Goal: Information Seeking & Learning: Learn about a topic

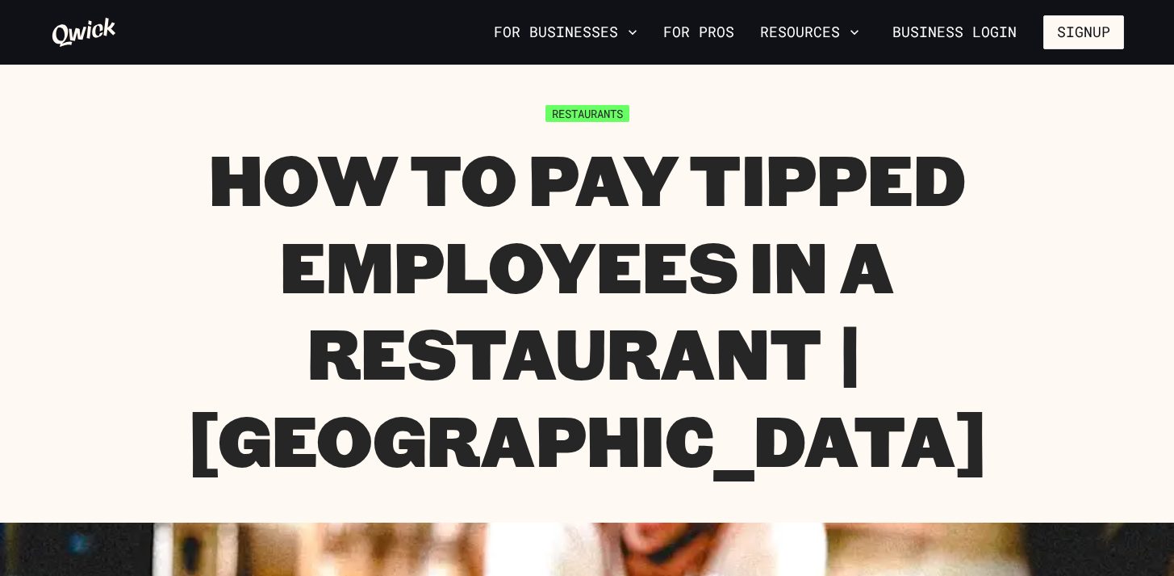
click at [682, 316] on h1 "How To Pay Tipped Employees In a Restaurant | [GEOGRAPHIC_DATA]" at bounding box center [588, 308] width 1074 height 347
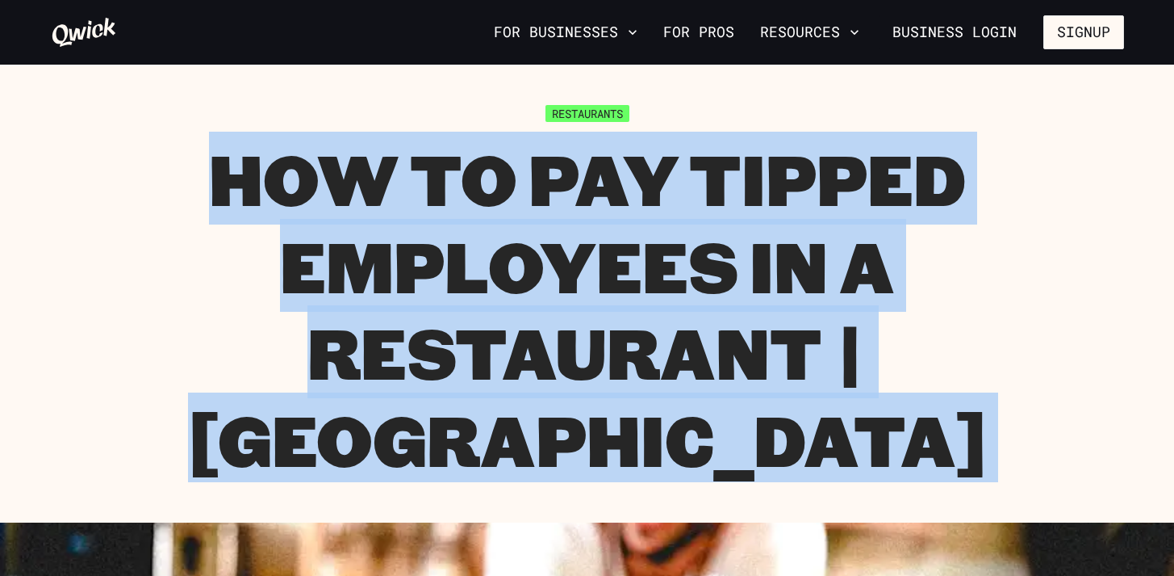
click at [682, 316] on h1 "How To Pay Tipped Employees In a Restaurant | [GEOGRAPHIC_DATA]" at bounding box center [588, 308] width 1074 height 347
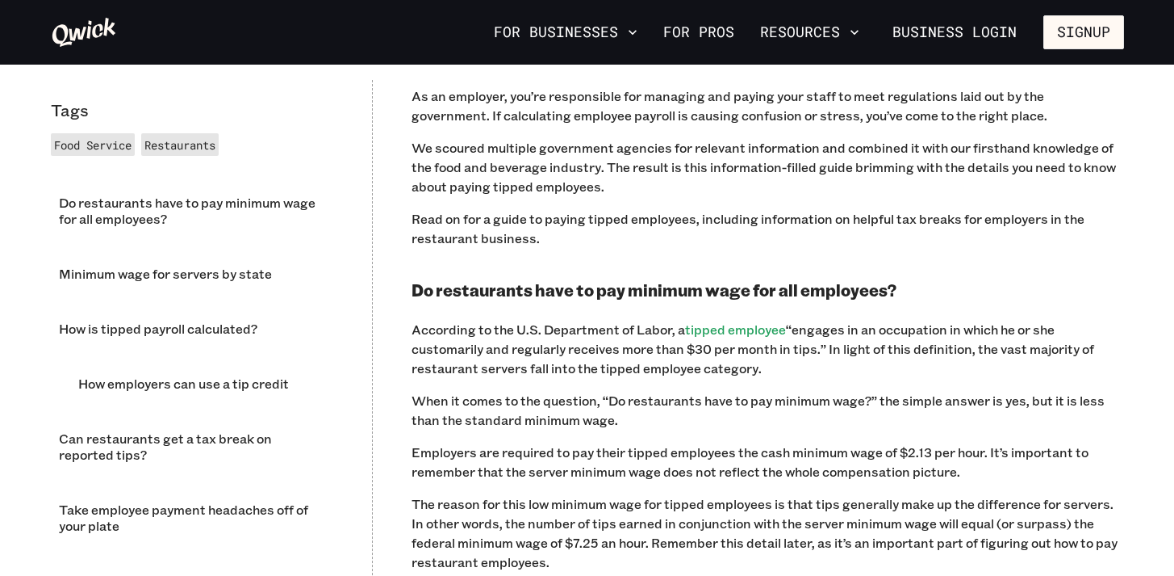
scroll to position [890, 0]
click at [621, 279] on h2 "Do restaurants have to pay minimum wage for all employees?" at bounding box center [768, 289] width 713 height 20
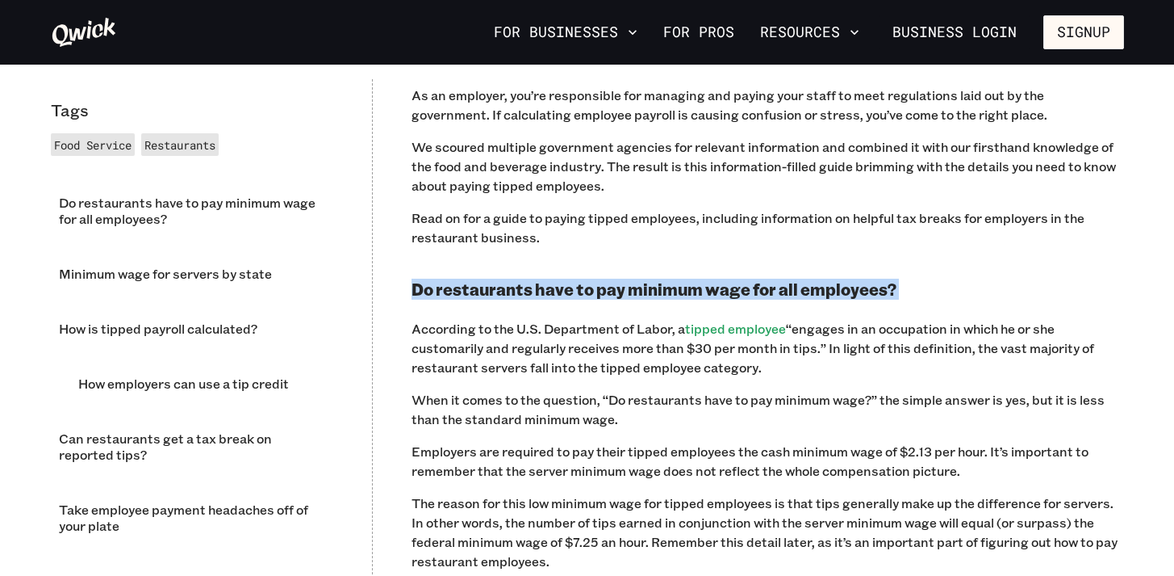
click at [621, 279] on h2 "Do restaurants have to pay minimum wage for all employees?" at bounding box center [768, 289] width 713 height 20
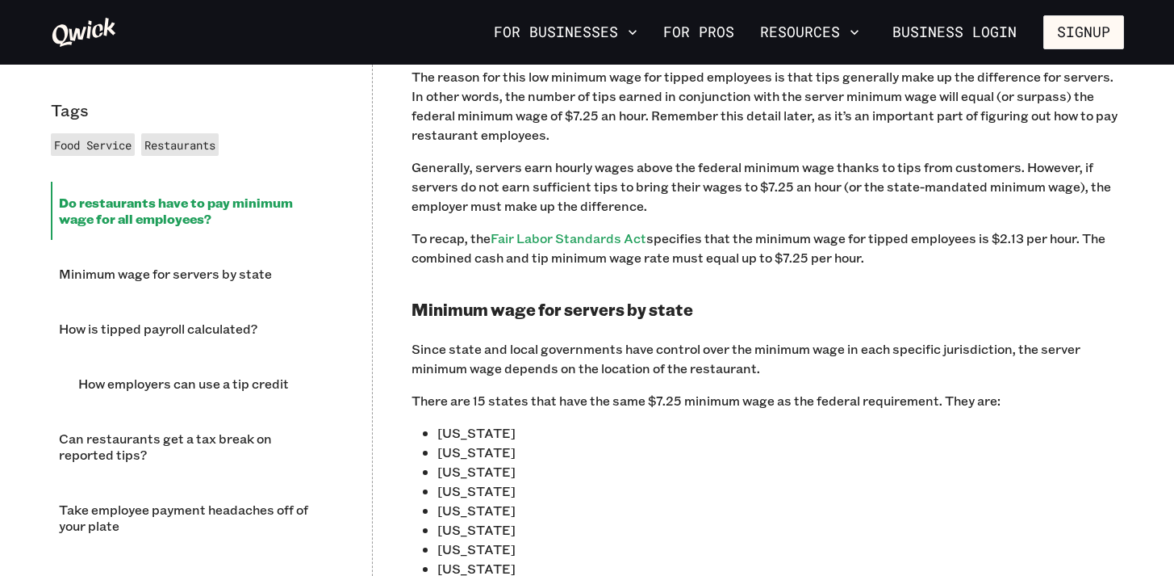
click at [600, 299] on h2 "Minimum wage for servers by state" at bounding box center [768, 309] width 713 height 20
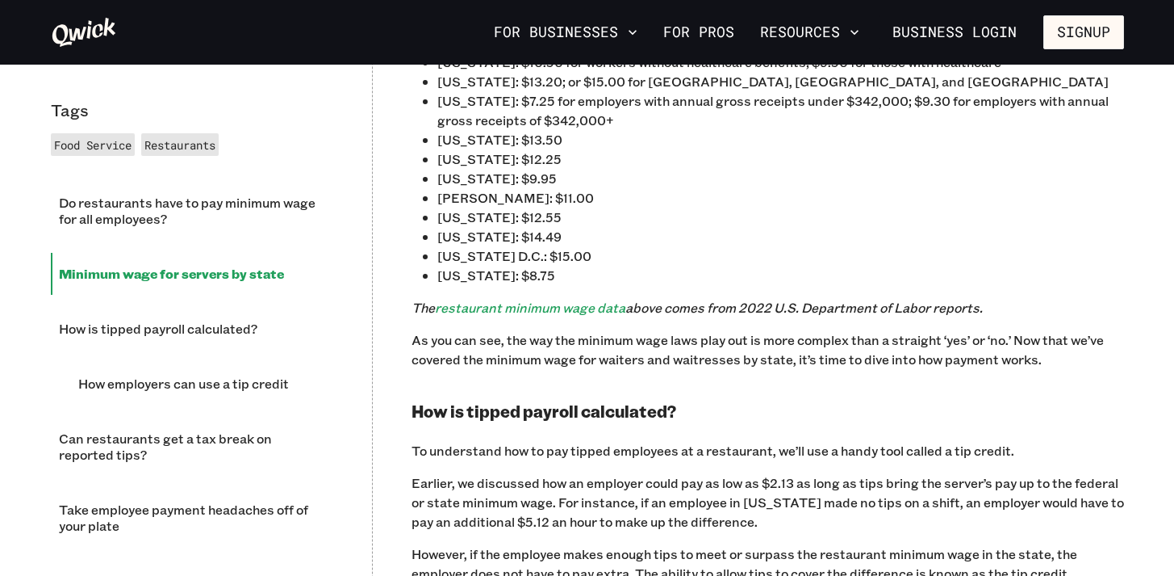
scroll to position [2643, 0]
click at [493, 401] on h2 "How is tipped payroll calculated?" at bounding box center [768, 411] width 713 height 20
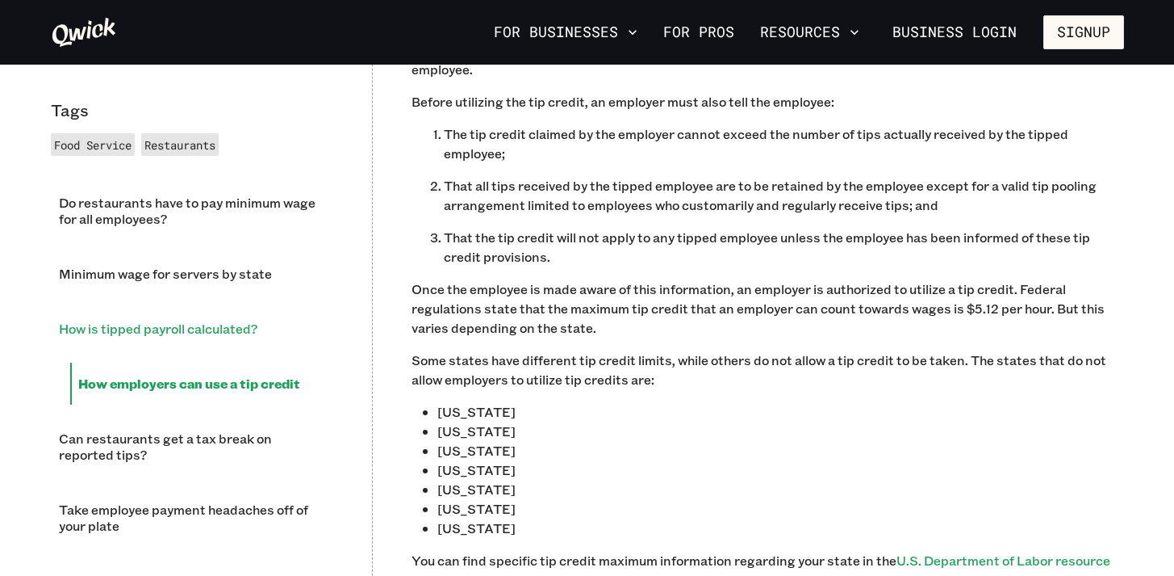
scroll to position [4022, 0]
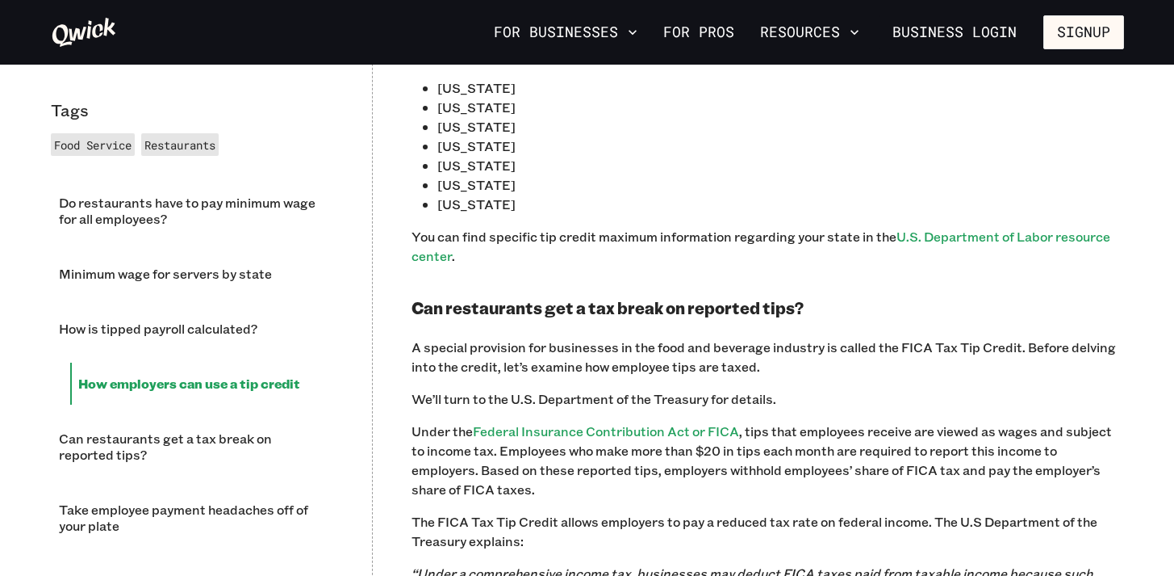
click at [489, 298] on h2 "Can restaurants get a tax break on reported tips?" at bounding box center [768, 308] width 713 height 20
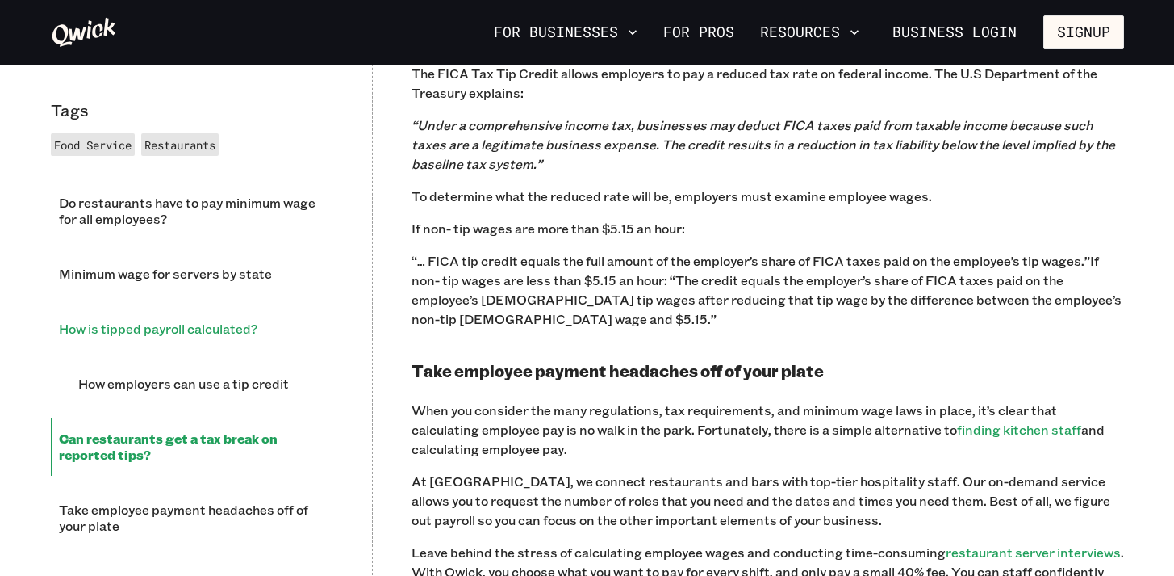
scroll to position [4473, 0]
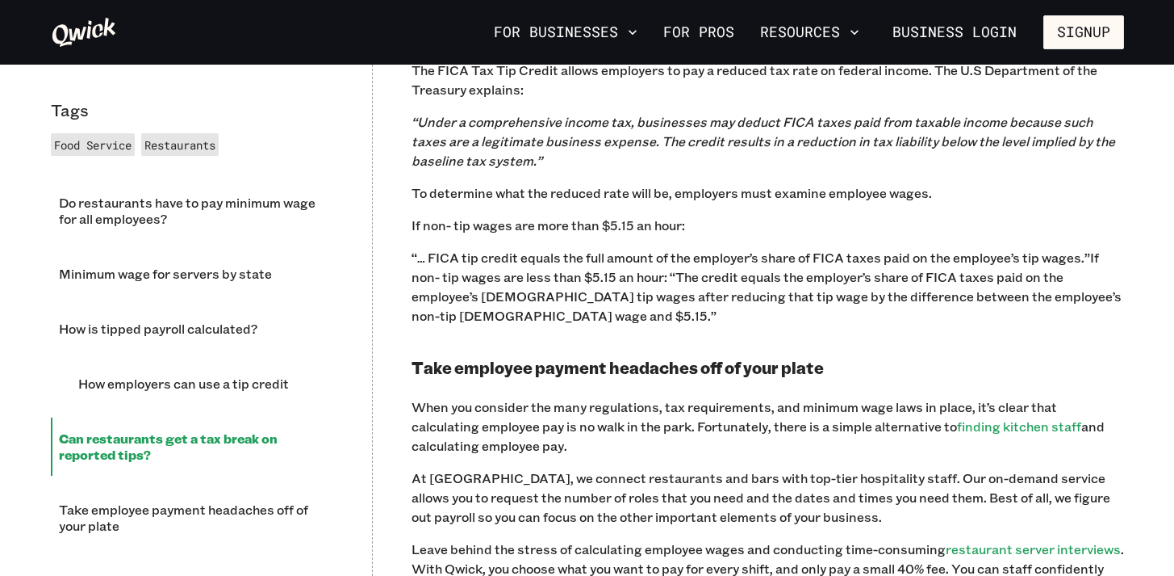
click at [515, 358] on h2 "Take employee payment headaches off of your plate" at bounding box center [768, 368] width 713 height 20
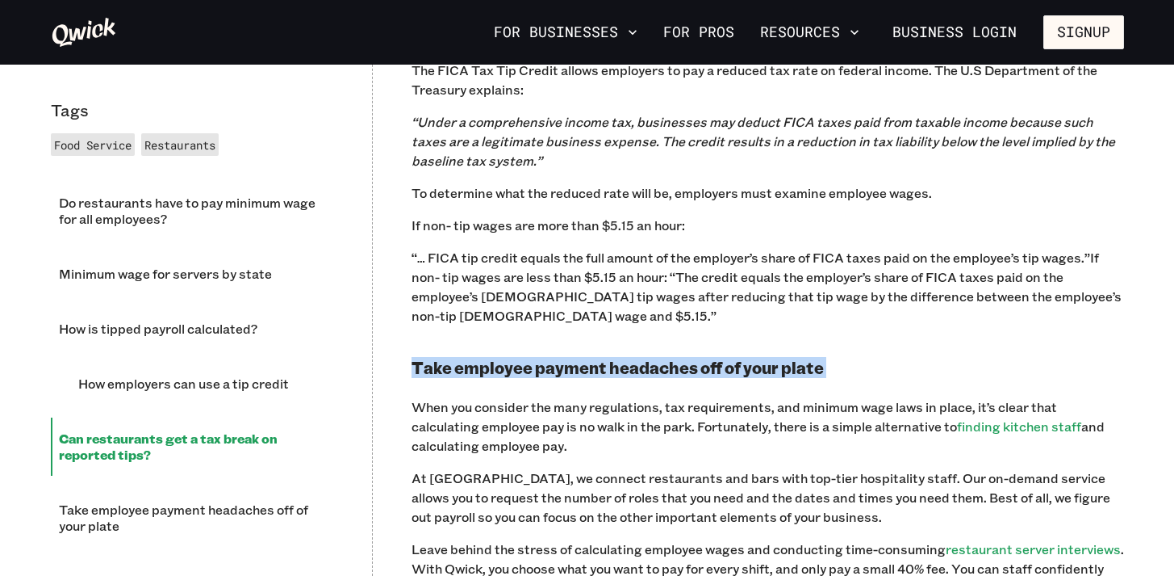
click at [515, 358] on h2 "Take employee payment headaches off of your plate" at bounding box center [768, 368] width 713 height 20
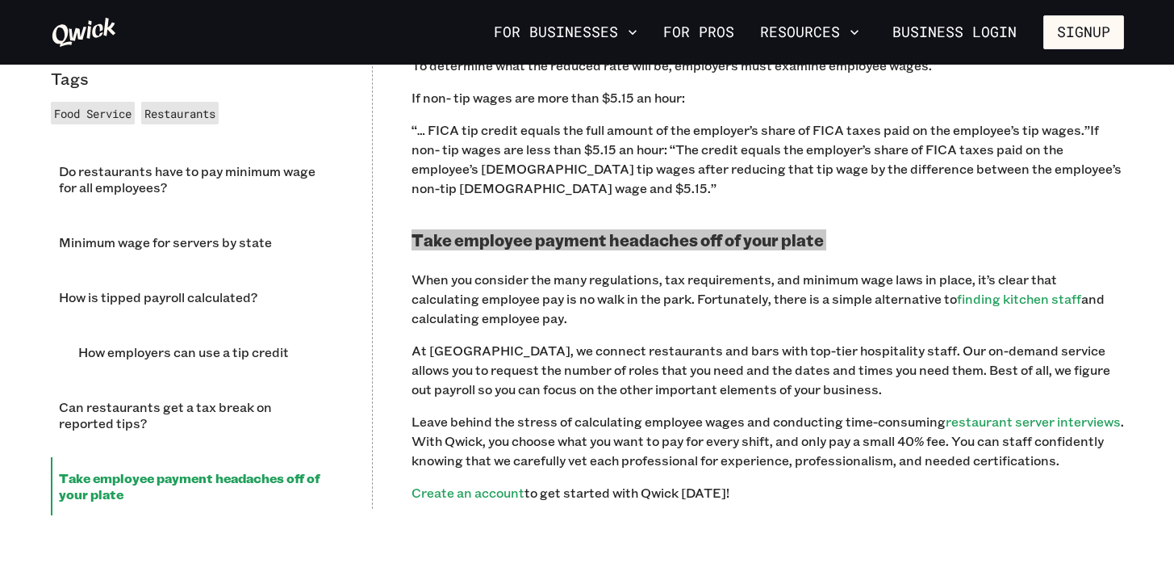
scroll to position [4821, 0]
